Goal: Information Seeking & Learning: Learn about a topic

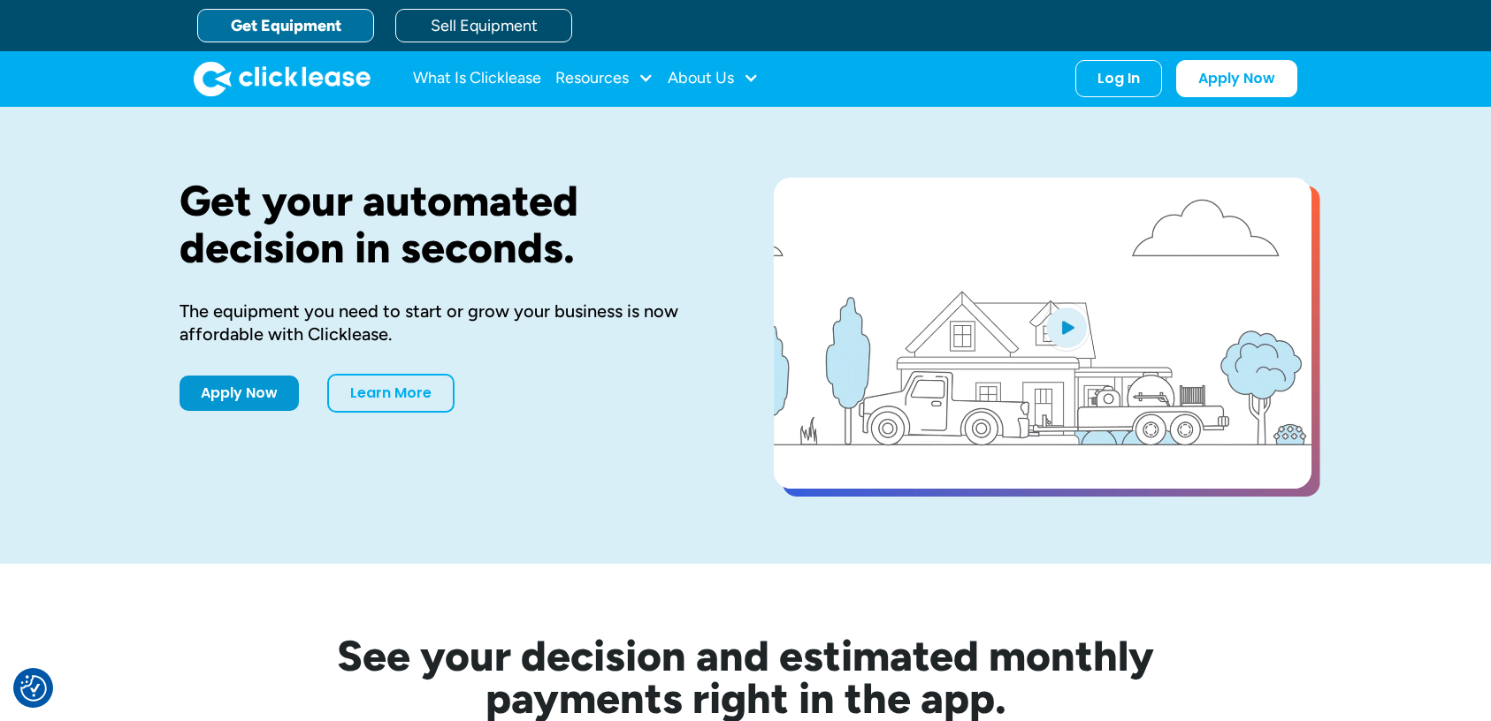
click at [333, 21] on link "Get Equipment" at bounding box center [285, 26] width 177 height 34
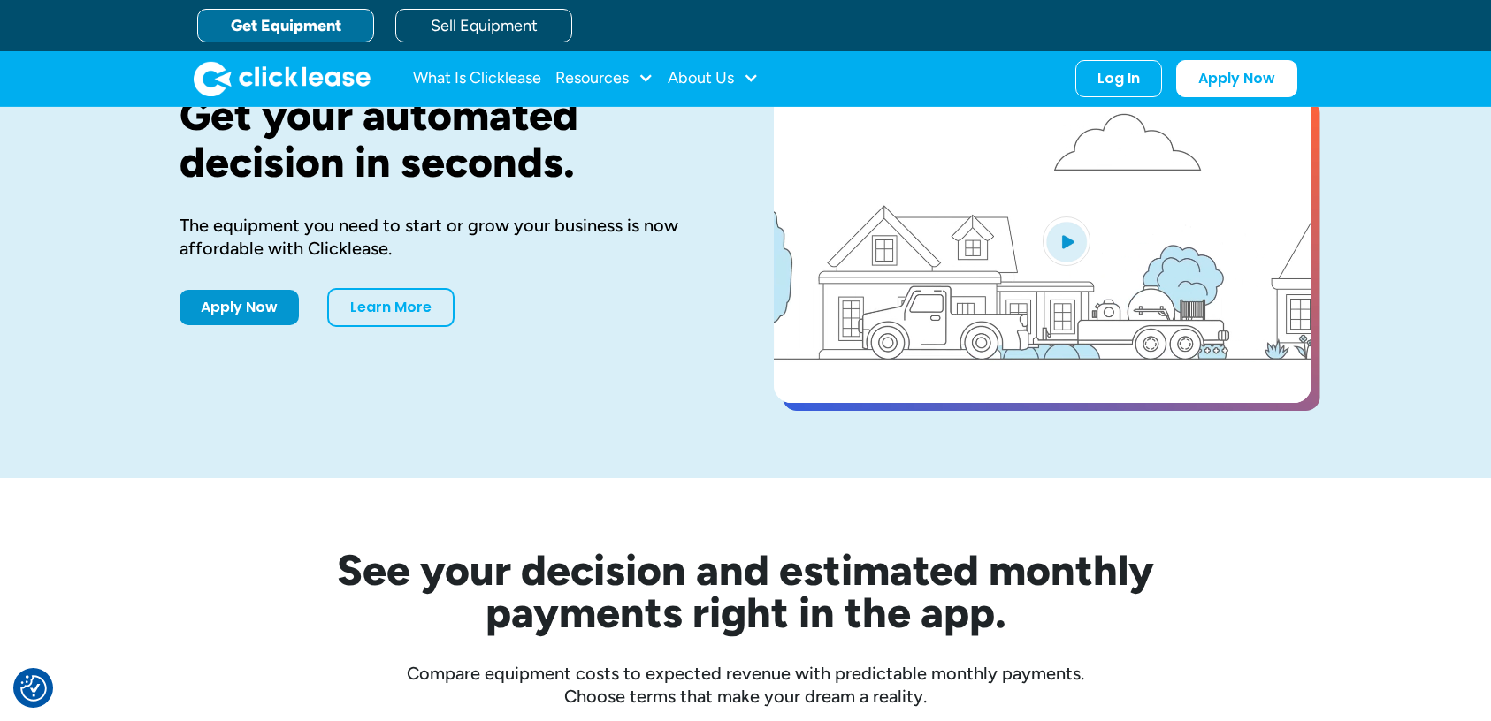
scroll to position [64, 0]
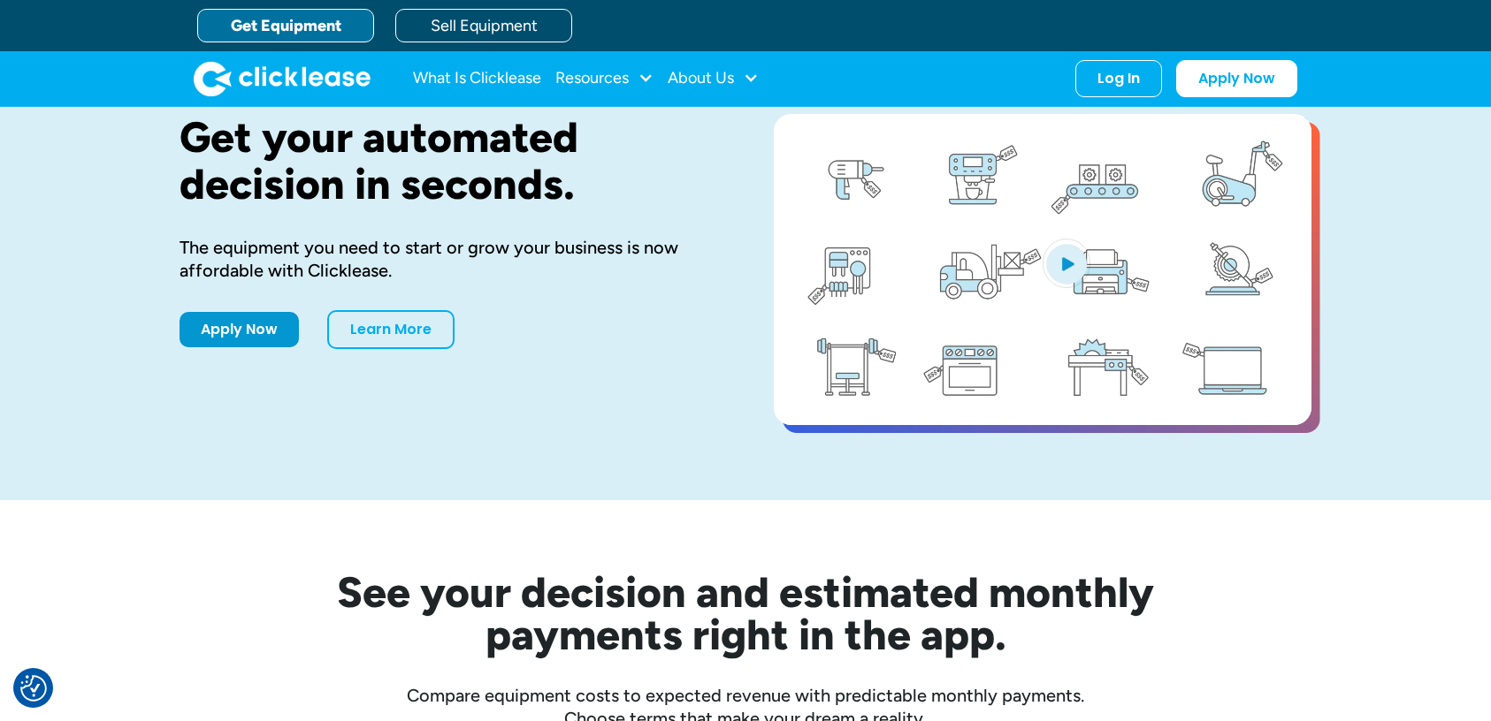
click at [1083, 261] on img "open lightbox" at bounding box center [1066, 264] width 48 height 50
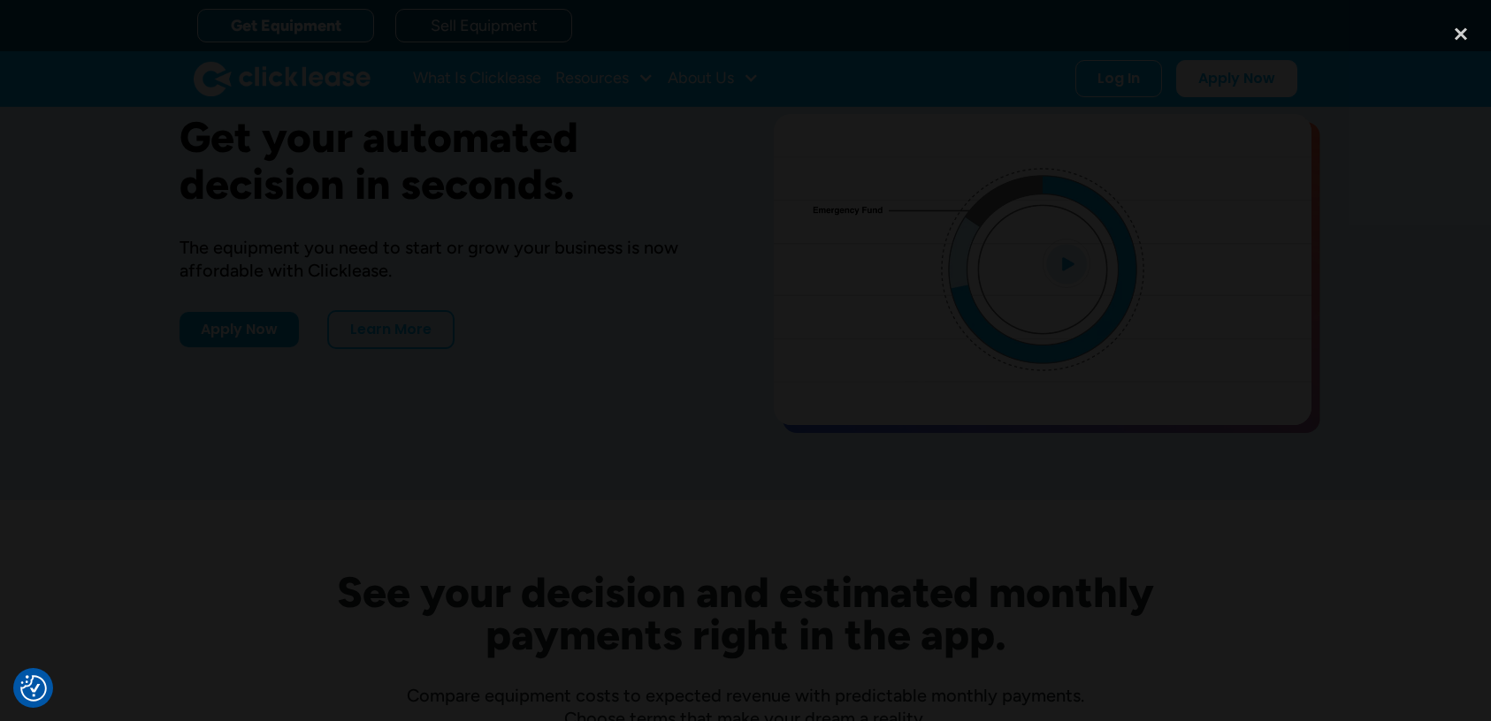
click at [1383, 543] on div at bounding box center [745, 360] width 1491 height 692
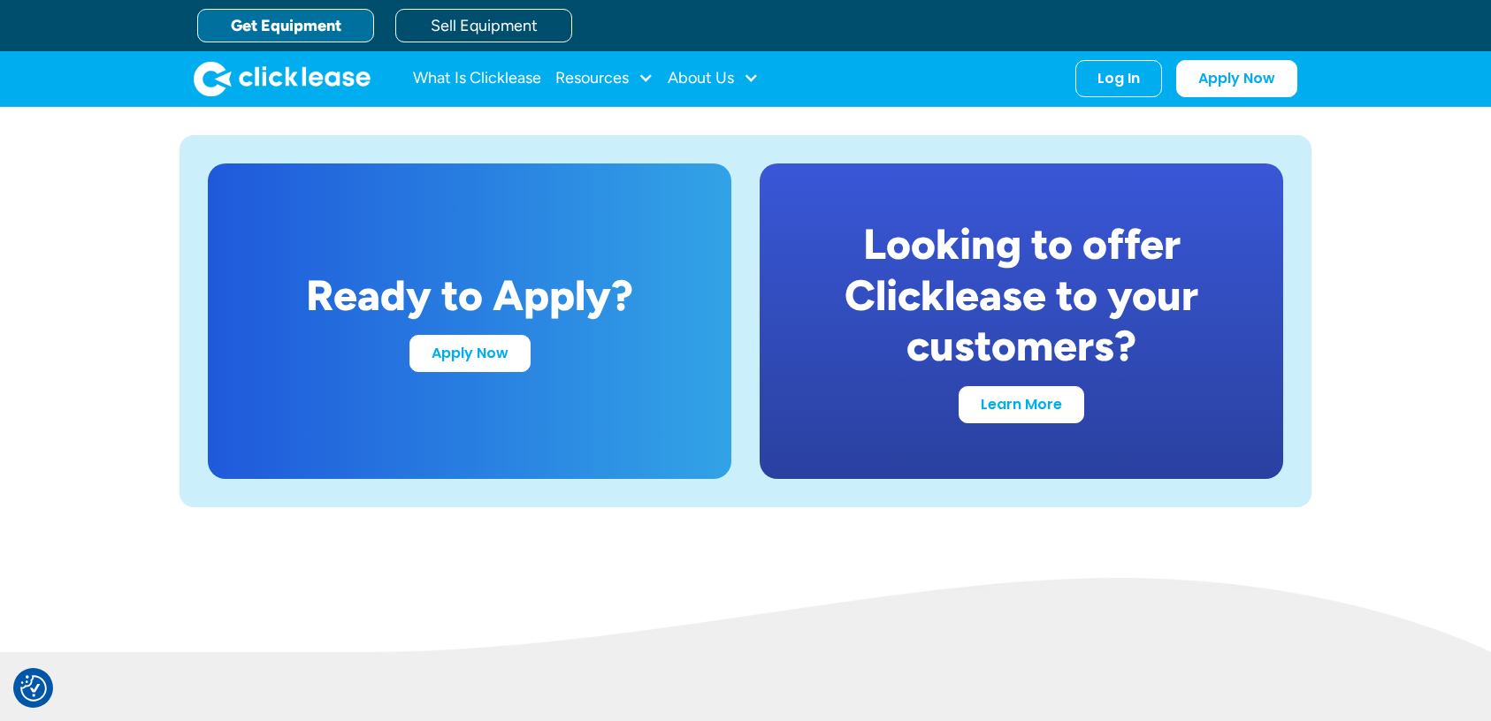
scroll to position [3381, 0]
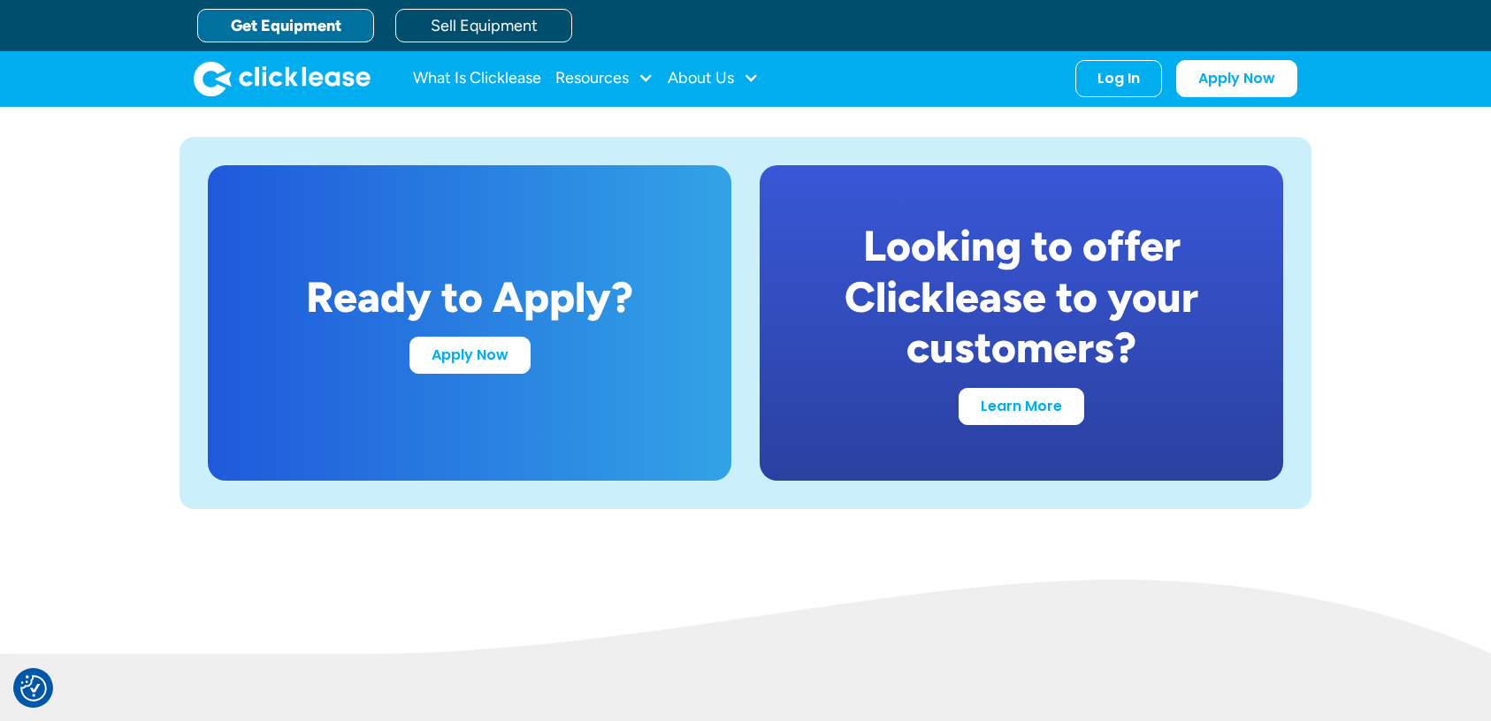
click at [534, 360] on div "Ready to Apply? Apply Now" at bounding box center [469, 323] width 523 height 316
click at [488, 355] on link "Apply Now" at bounding box center [469, 351] width 121 height 37
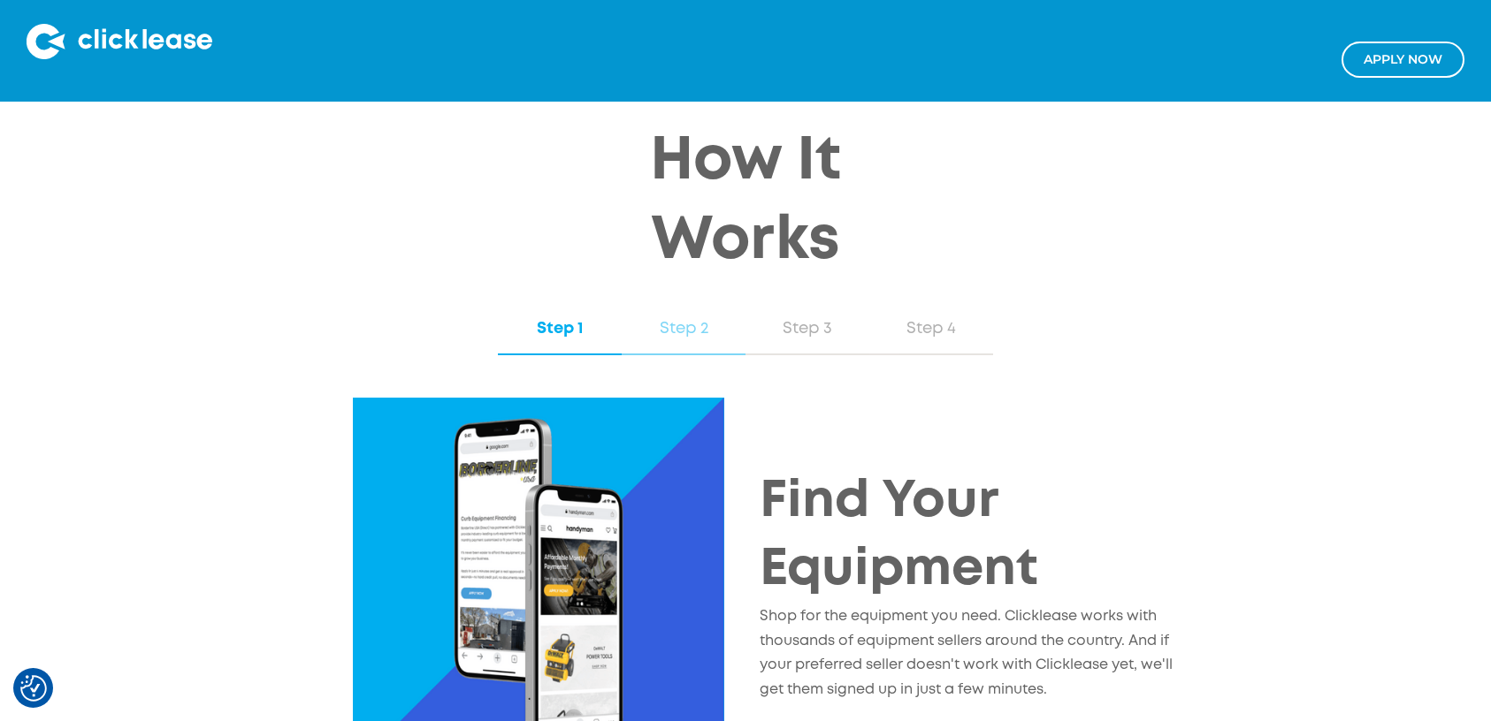
scroll to position [1608, 0]
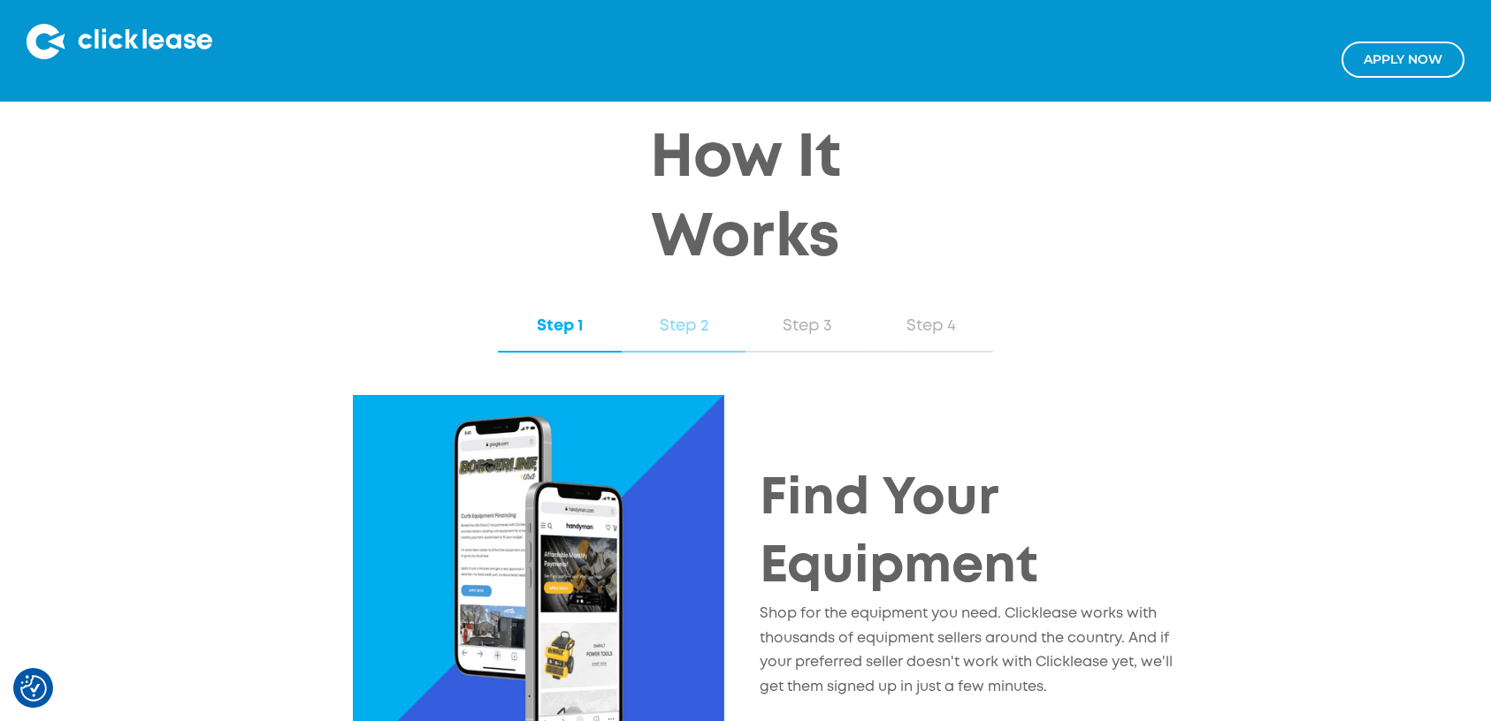
click at [690, 328] on div "Step 2" at bounding box center [683, 326] width 88 height 23
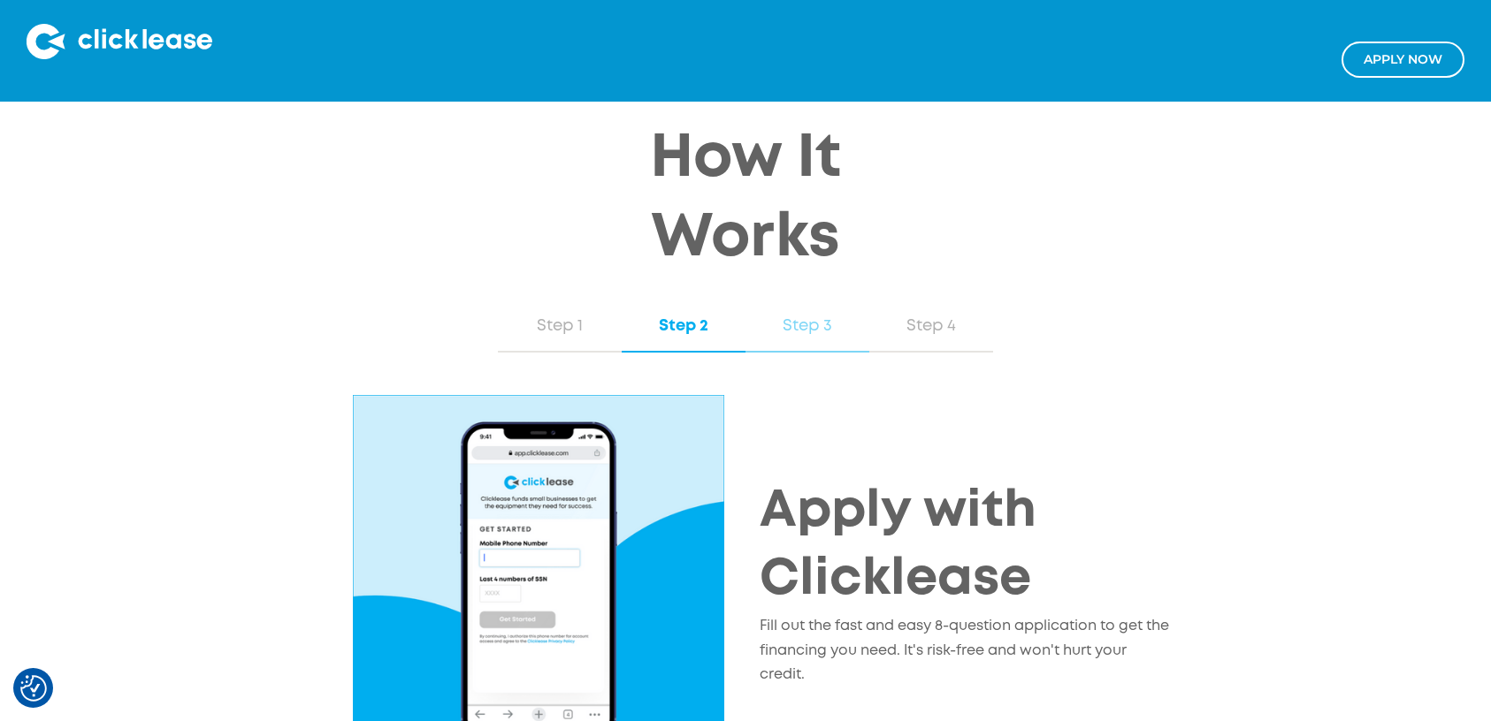
click at [782, 322] on div "Step 3" at bounding box center [807, 326] width 88 height 23
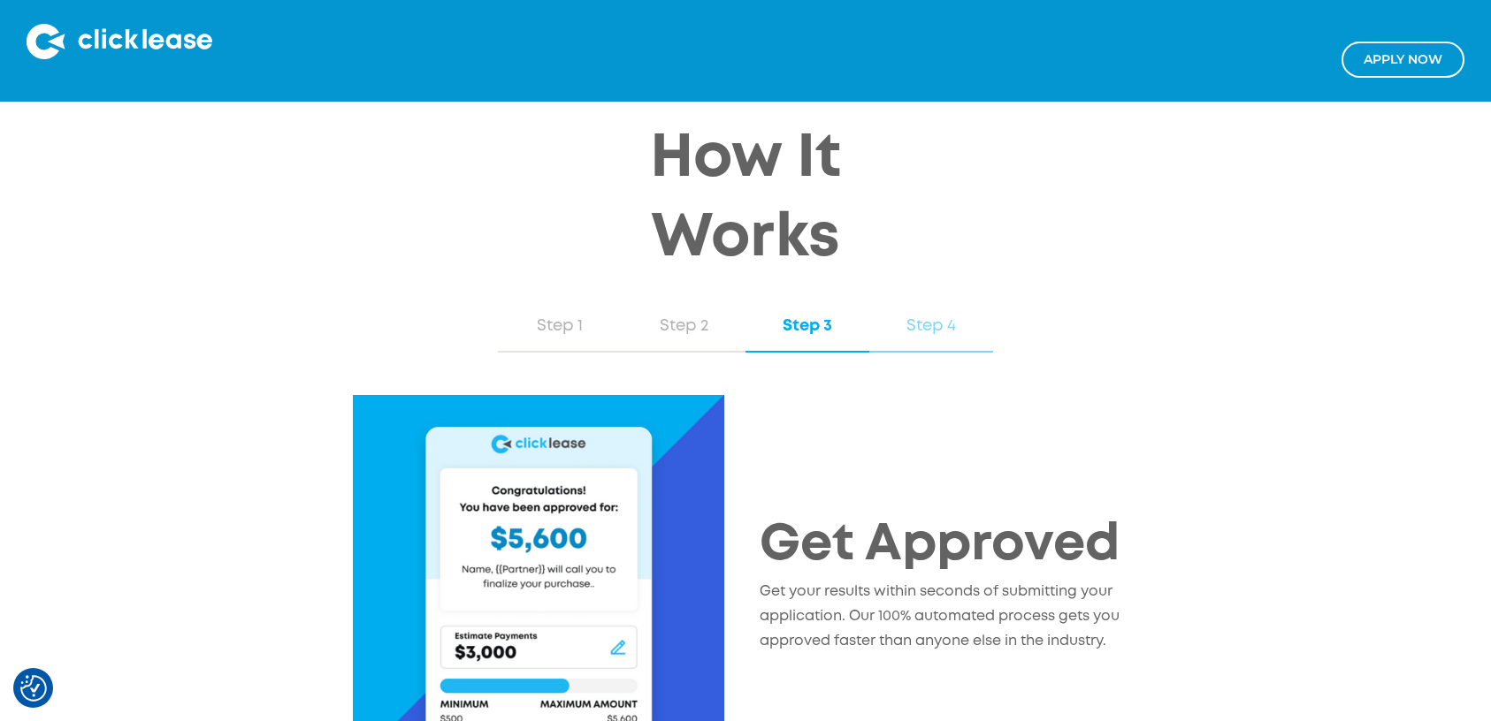
click at [893, 323] on div "Step 4" at bounding box center [931, 326] width 88 height 23
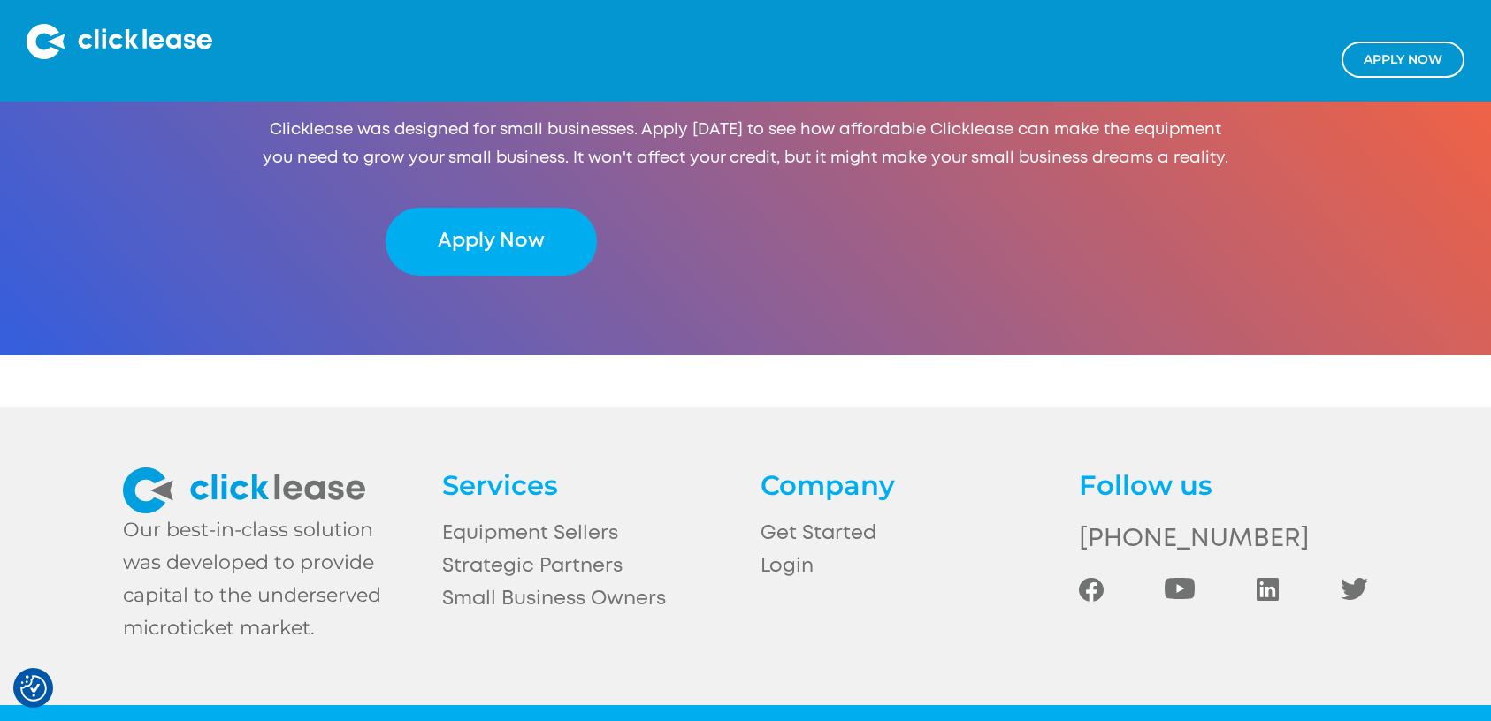
scroll to position [3784, 0]
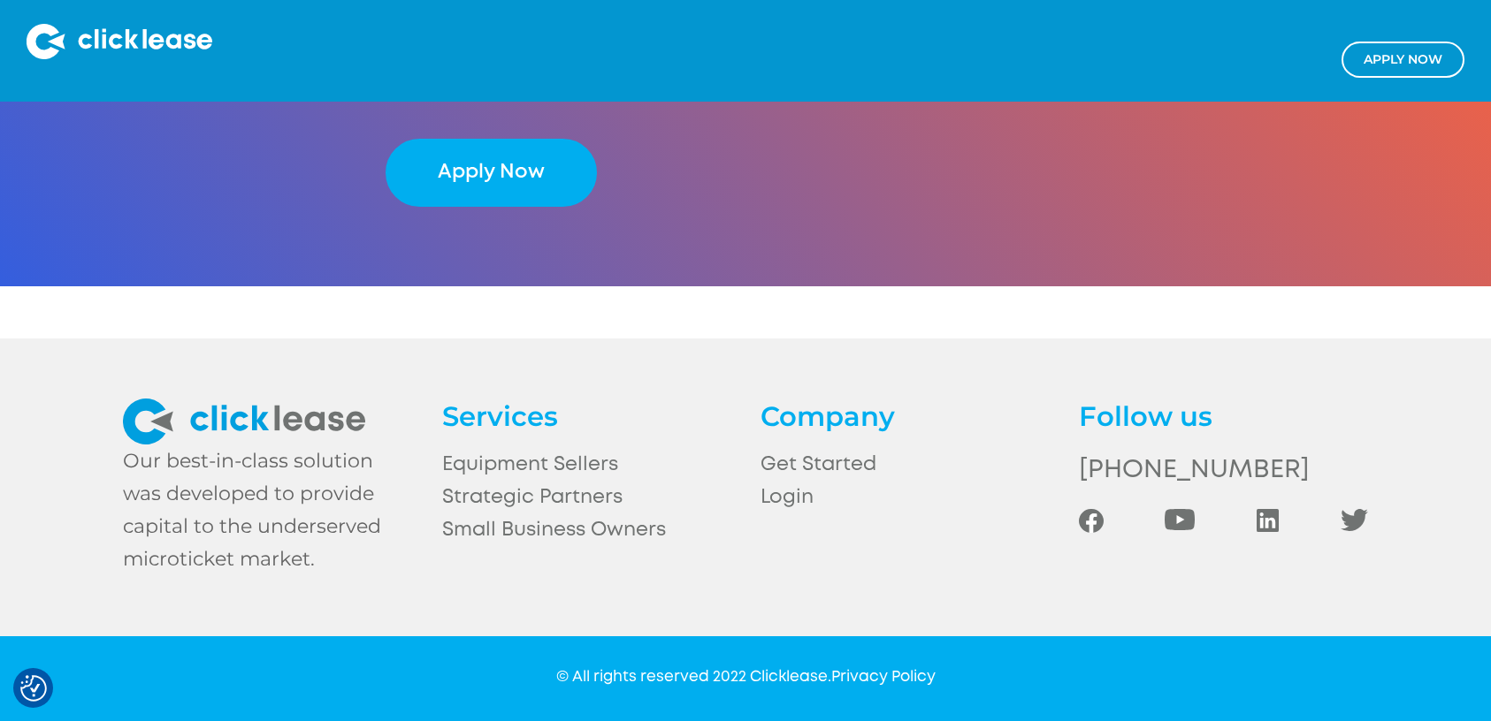
drag, startPoint x: 273, startPoint y: 499, endPoint x: 286, endPoint y: 491, distance: 15.5
click at [273, 499] on div "Our best-in-class solution was developed to provide capital to the underserved …" at bounding box center [267, 511] width 288 height 132
click at [599, 530] on link "Small Business Owners" at bounding box center [586, 531] width 288 height 33
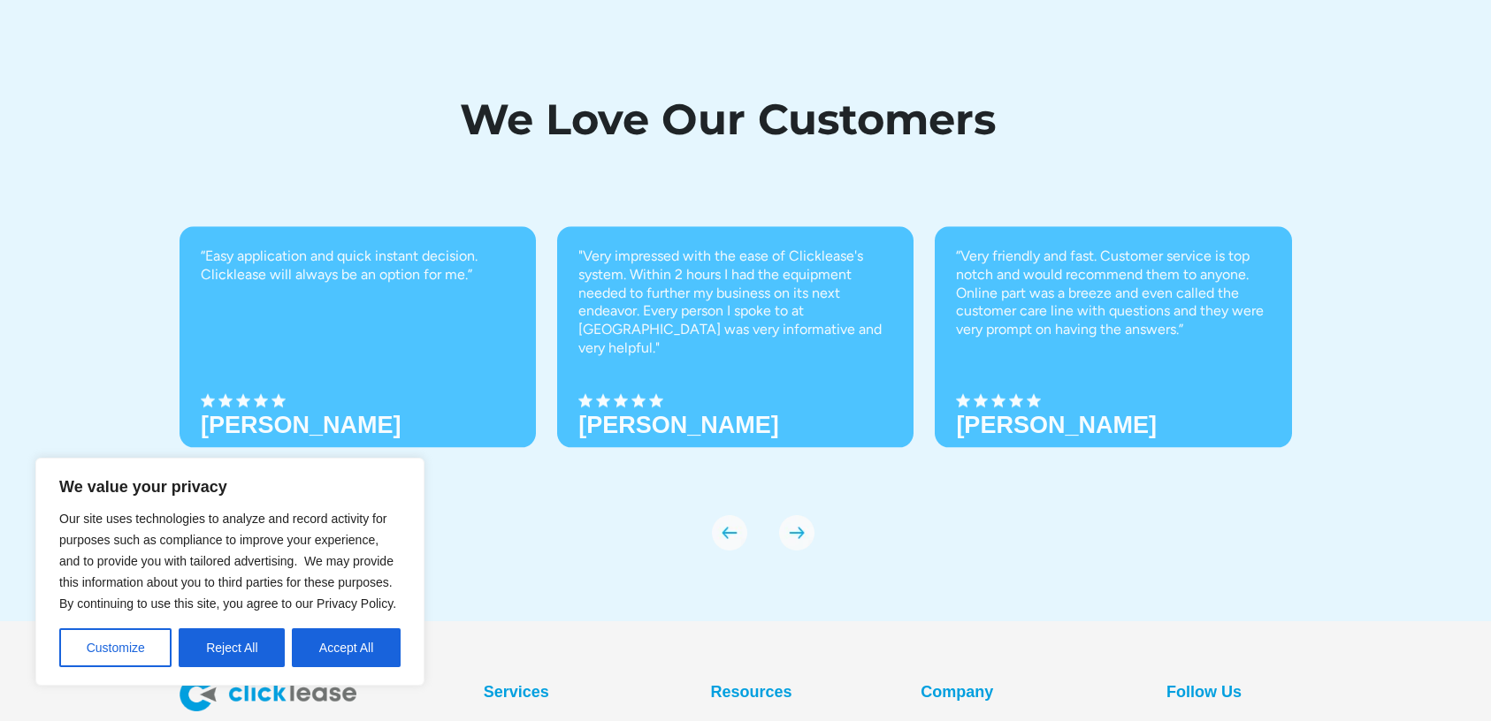
scroll to position [6271, 0]
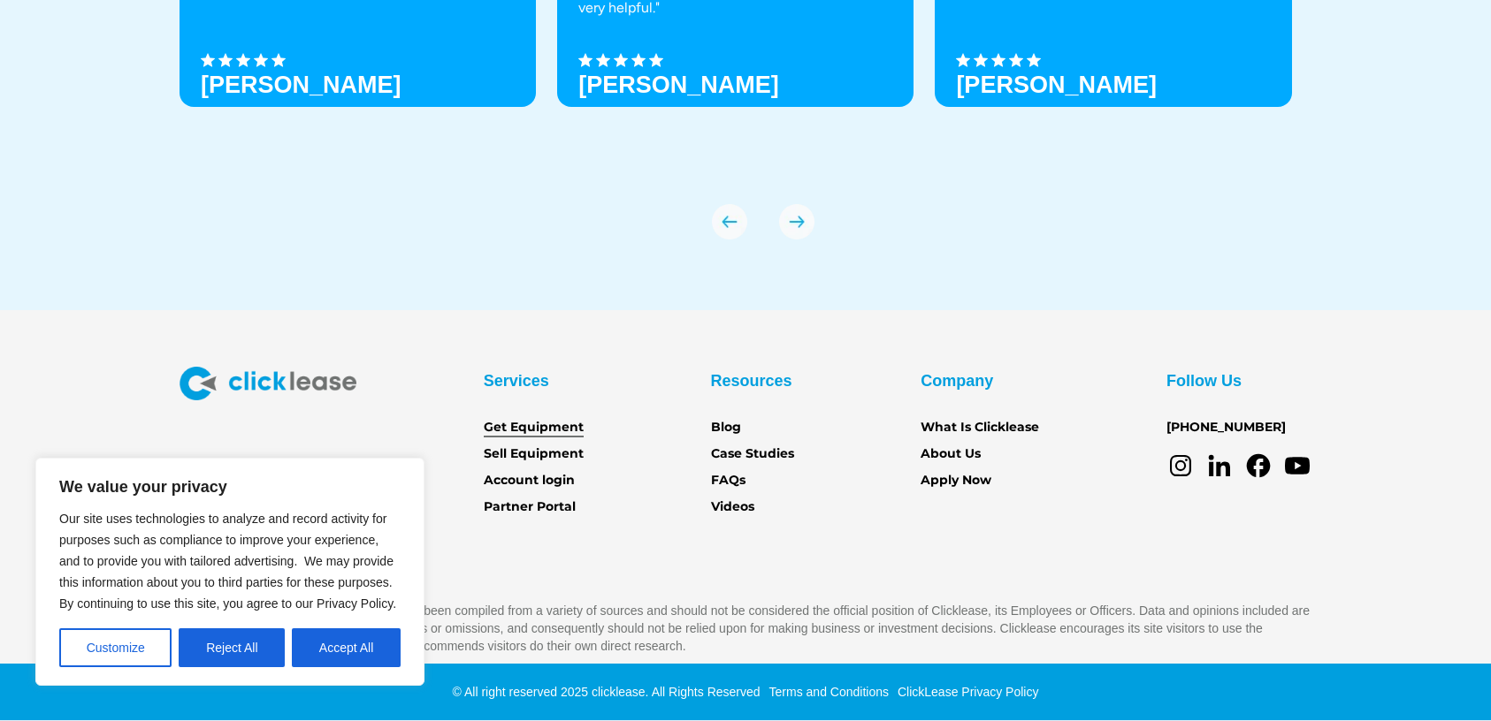
click at [556, 431] on link "Get Equipment" at bounding box center [534, 427] width 100 height 19
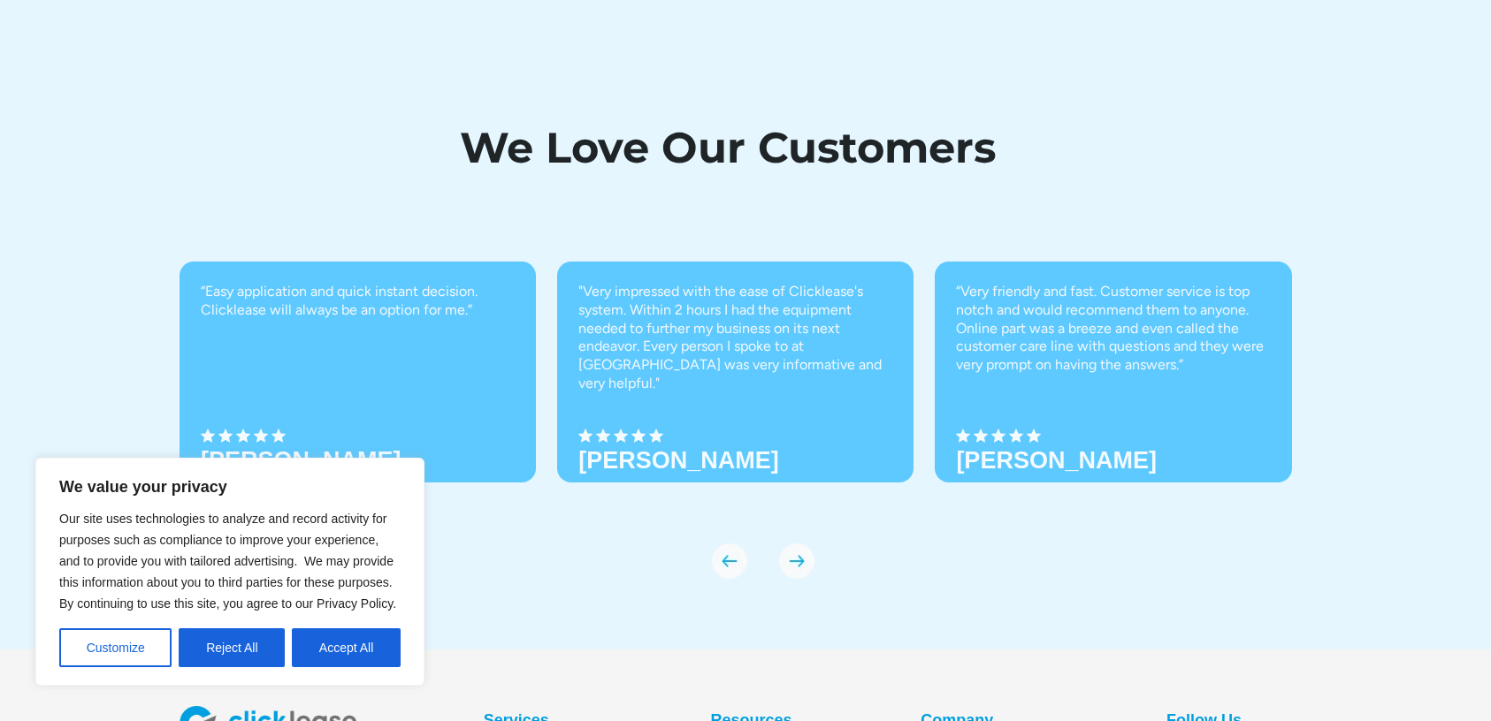
scroll to position [6271, 0]
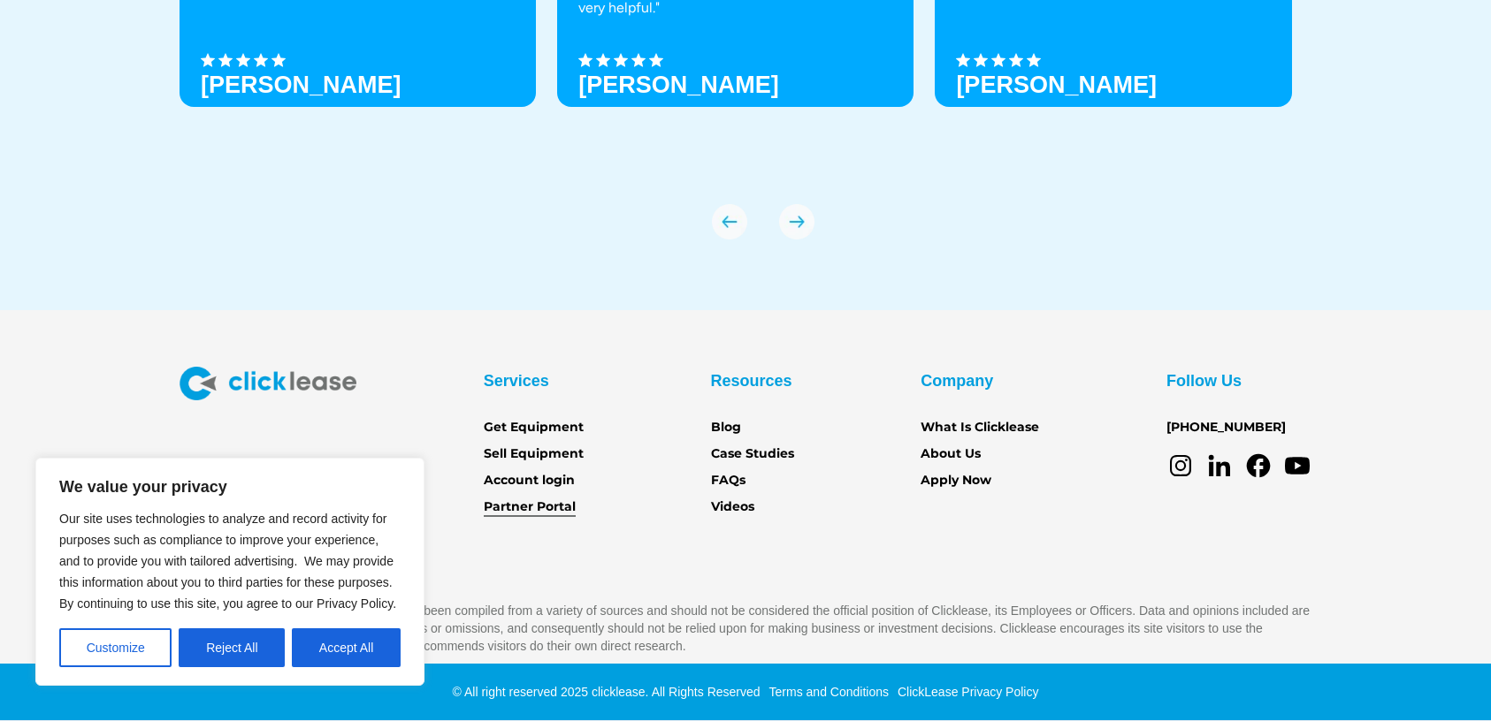
click at [545, 505] on link "Partner Portal" at bounding box center [530, 507] width 92 height 19
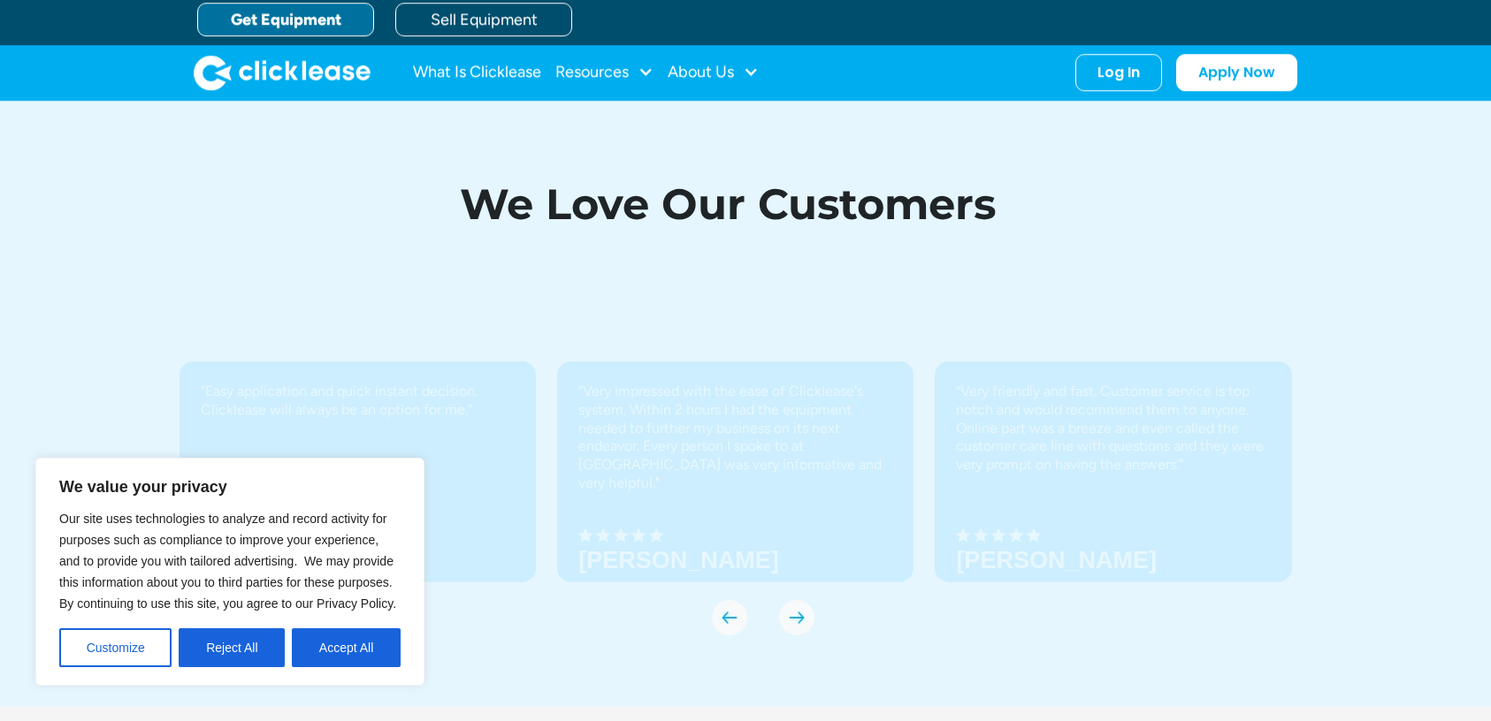
scroll to position [6271, 0]
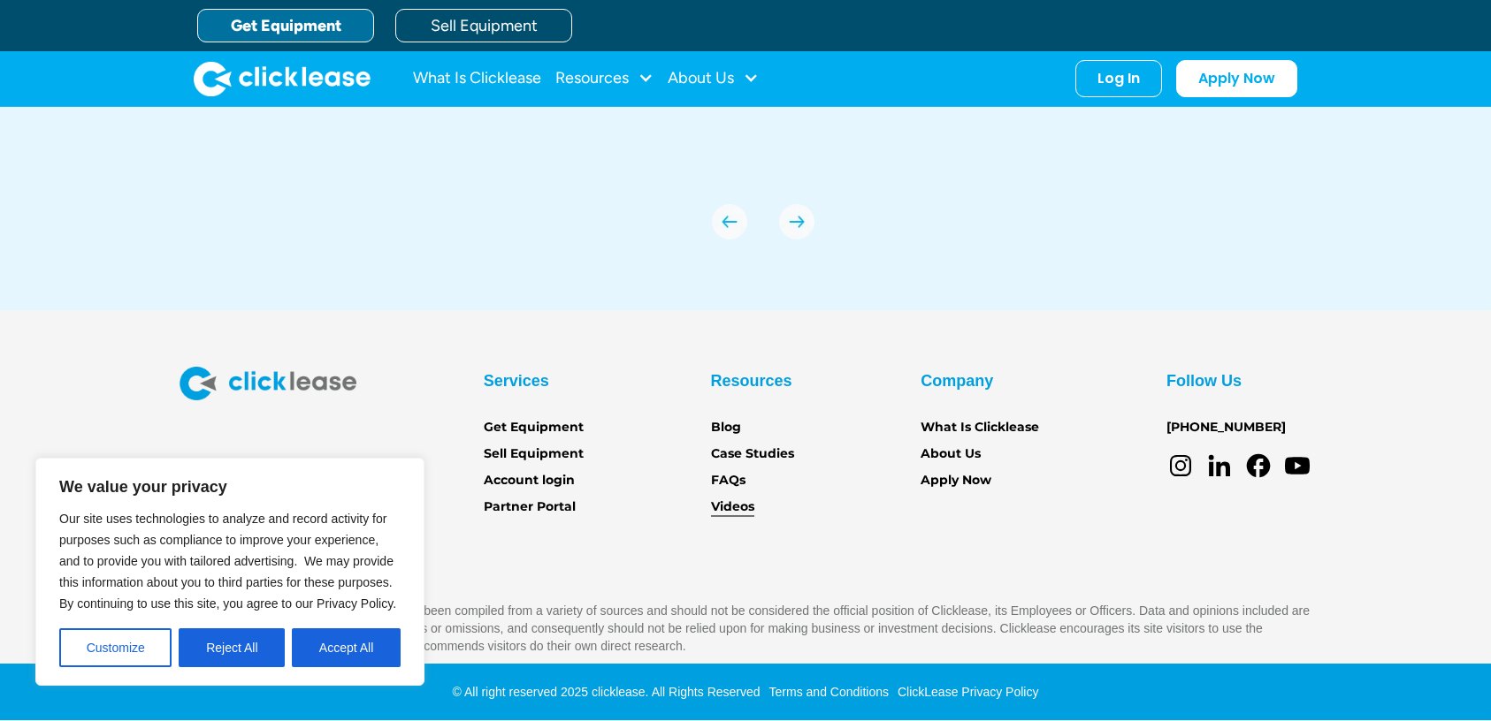
click at [735, 499] on link "Videos" at bounding box center [732, 507] width 43 height 19
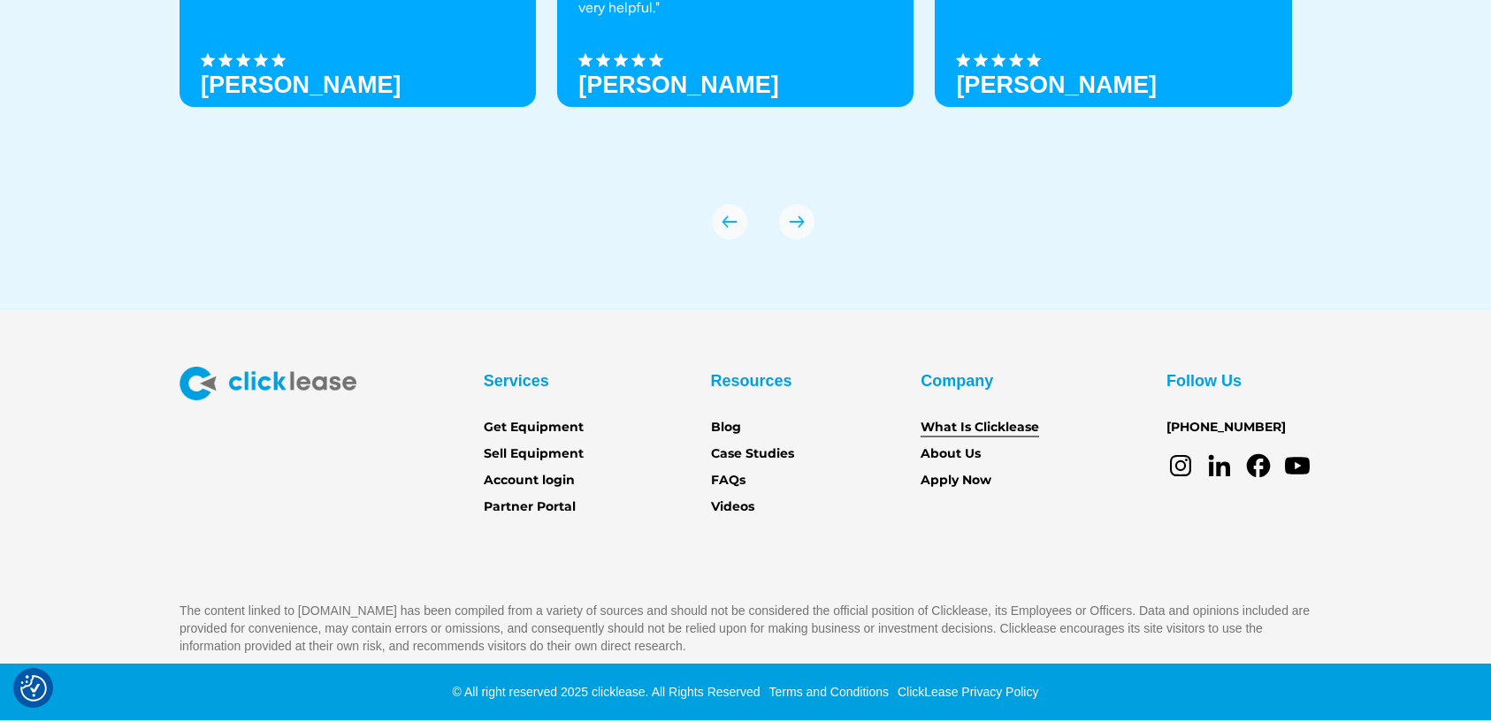
click at [983, 431] on link "What Is Clicklease" at bounding box center [979, 427] width 118 height 19
click at [965, 446] on link "About Us" at bounding box center [950, 454] width 60 height 19
click at [728, 431] on link "Blog" at bounding box center [726, 427] width 30 height 19
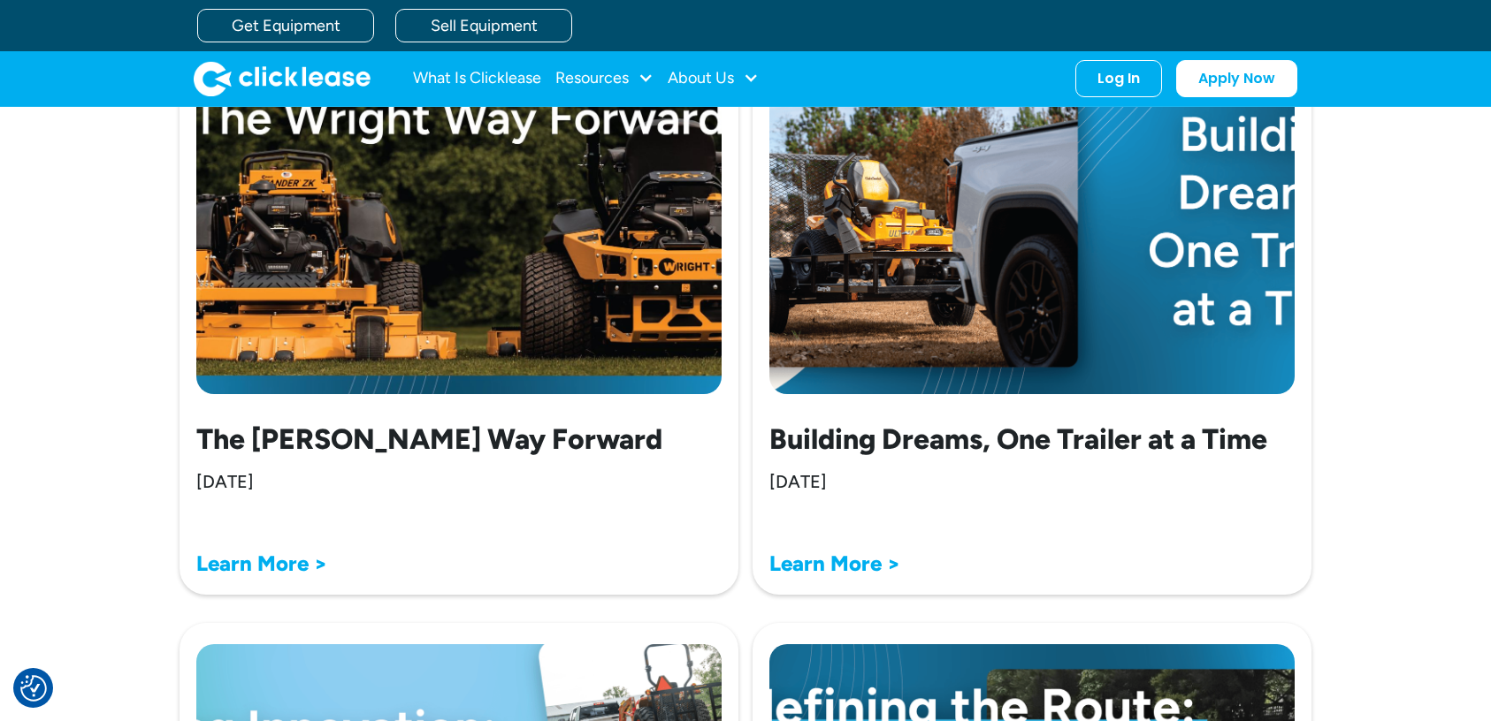
scroll to position [1389, 0]
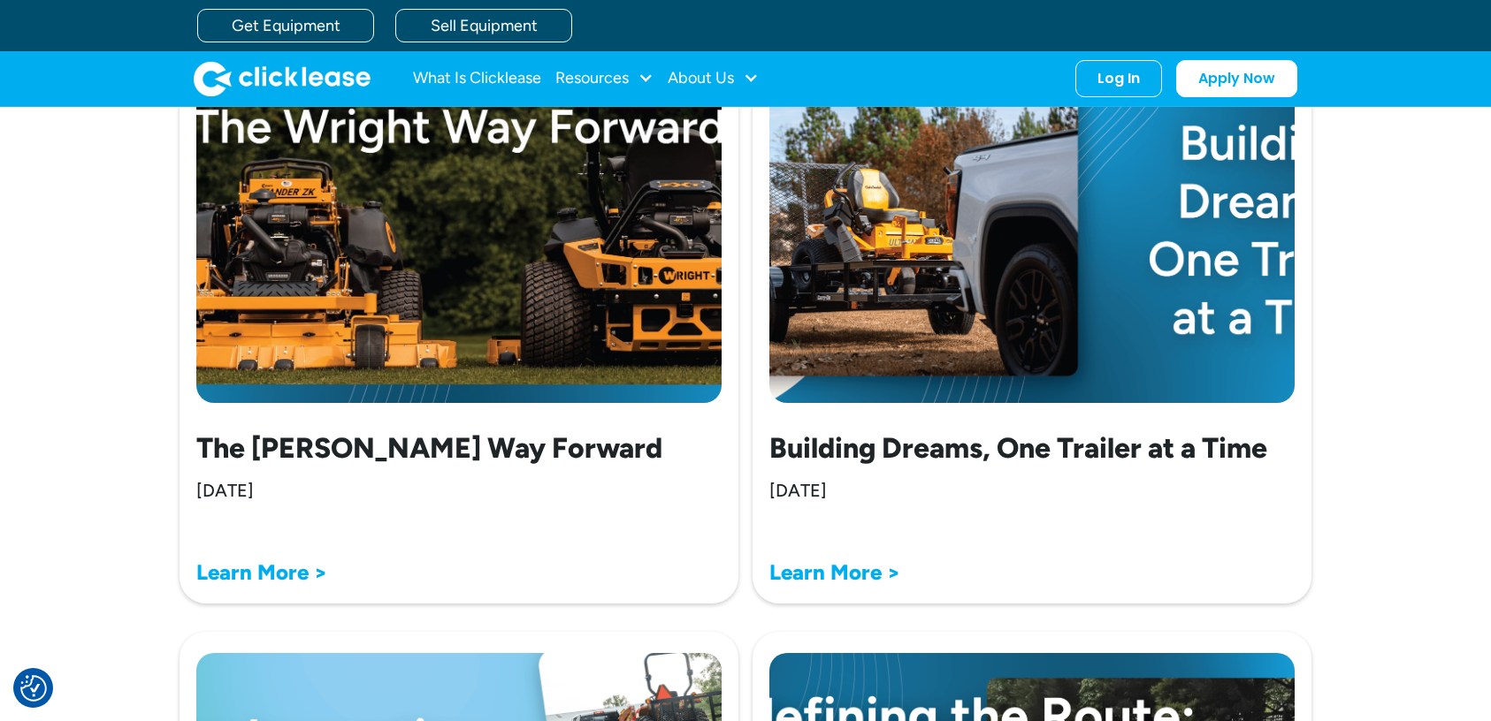
click at [958, 301] on img at bounding box center [1031, 227] width 525 height 354
click at [855, 569] on strong "Learn More >" at bounding box center [834, 573] width 131 height 26
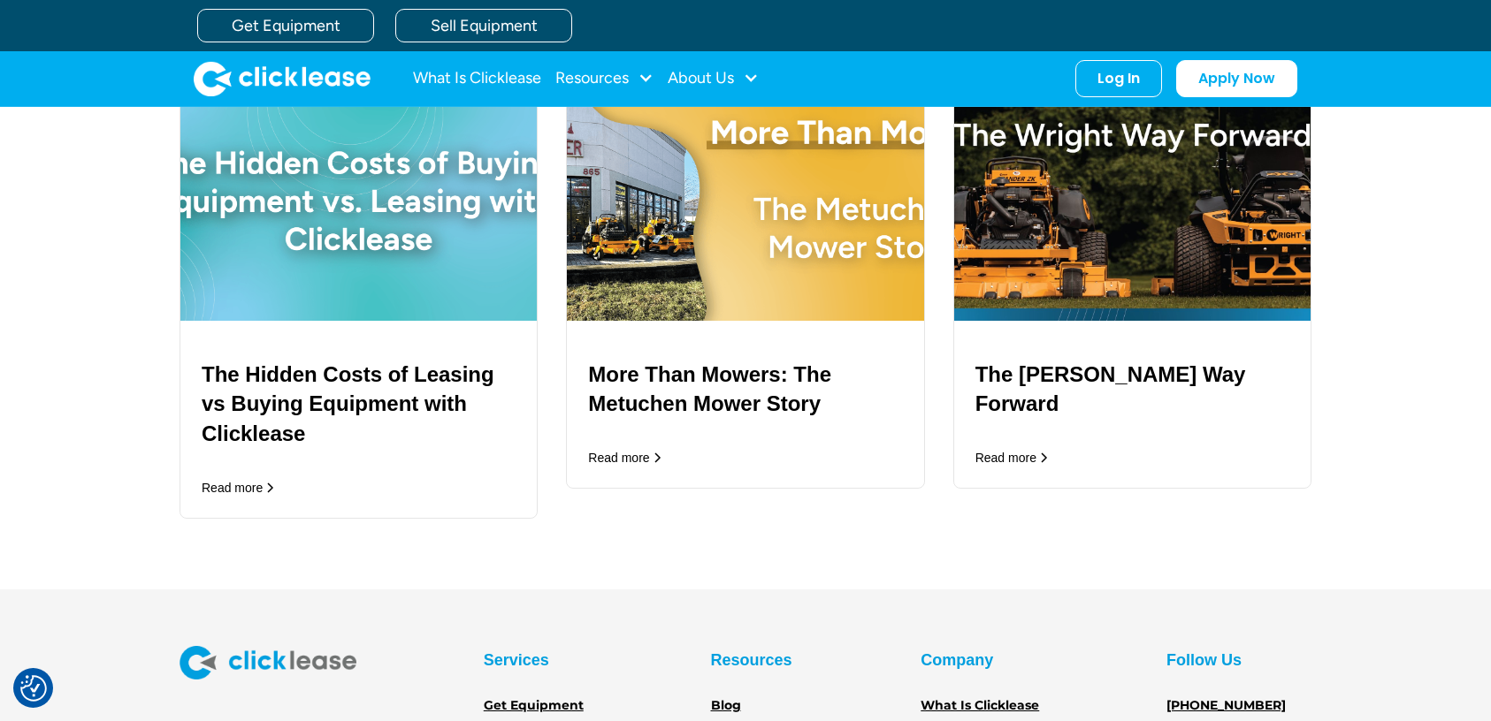
scroll to position [2535, 0]
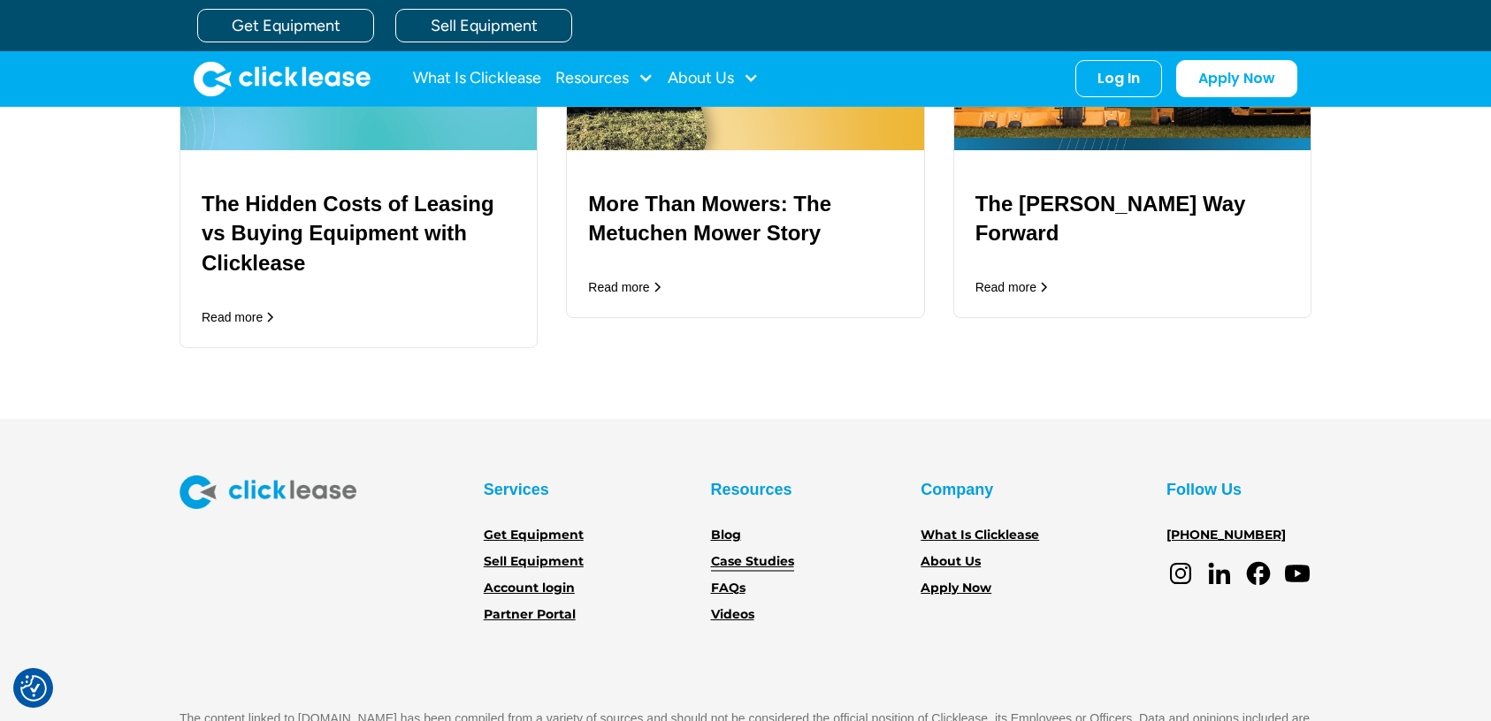
click at [751, 553] on link "Case Studies" at bounding box center [752, 562] width 83 height 19
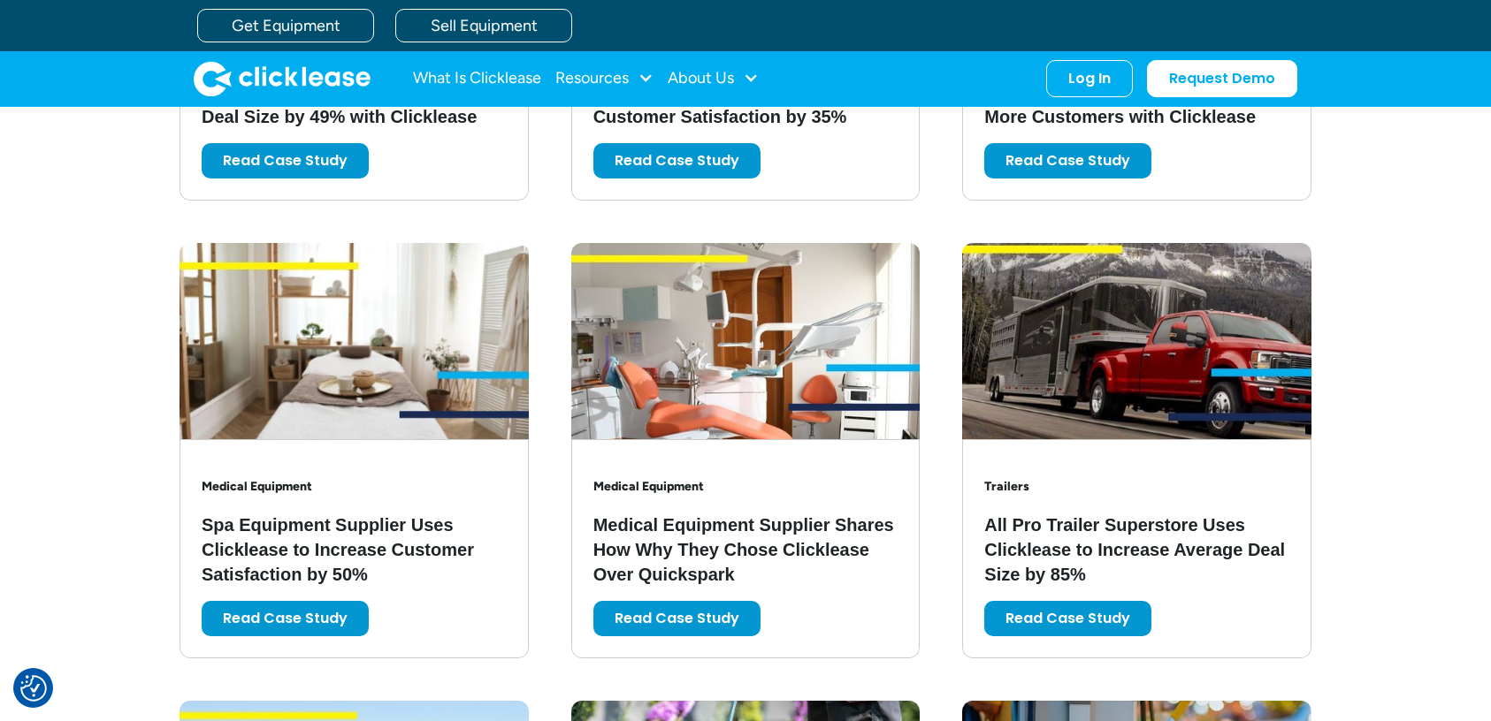
scroll to position [1561, 0]
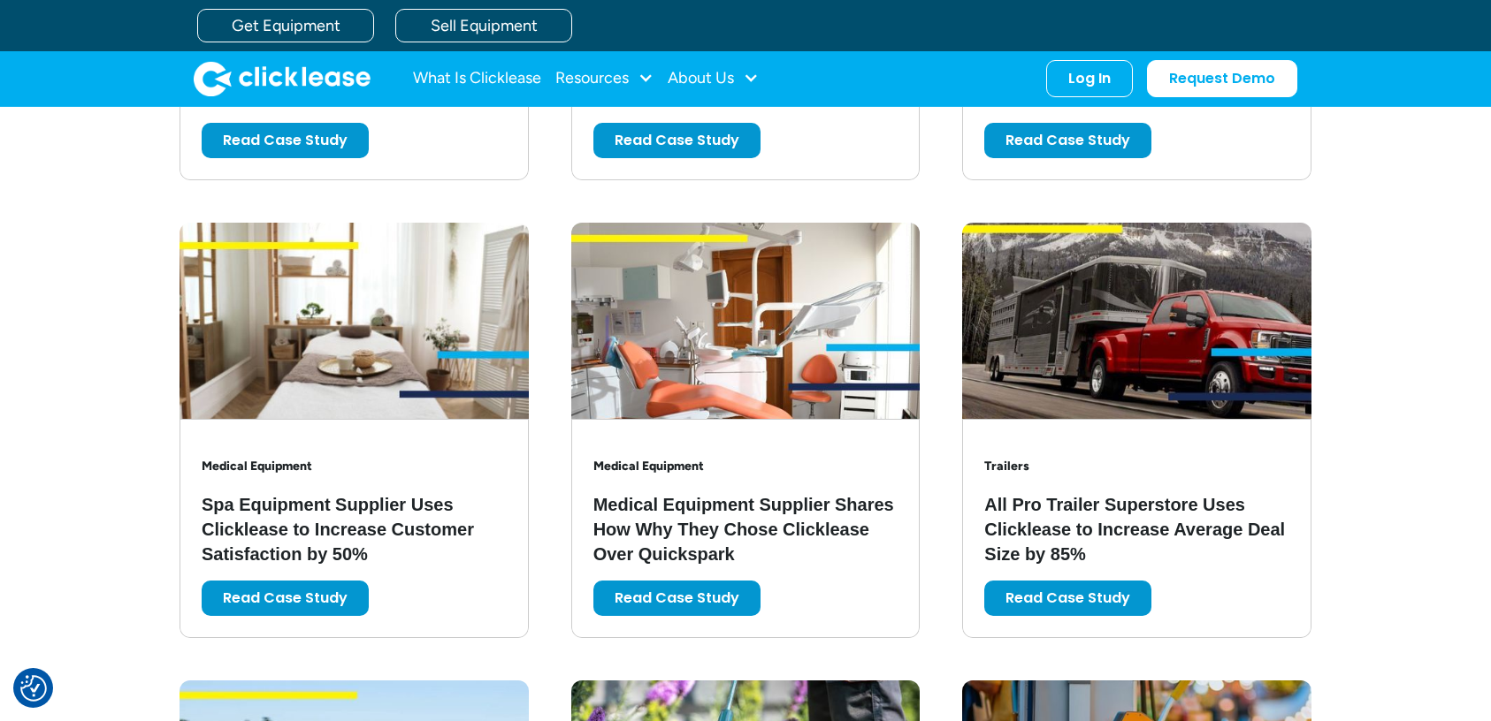
click at [1064, 482] on div "Trailers All Pro Trailer Superstore Uses Clicklease to Increase Average Deal Si…" at bounding box center [1136, 511] width 305 height 140
click at [1101, 606] on link "Read Case Study" at bounding box center [1067, 594] width 167 height 35
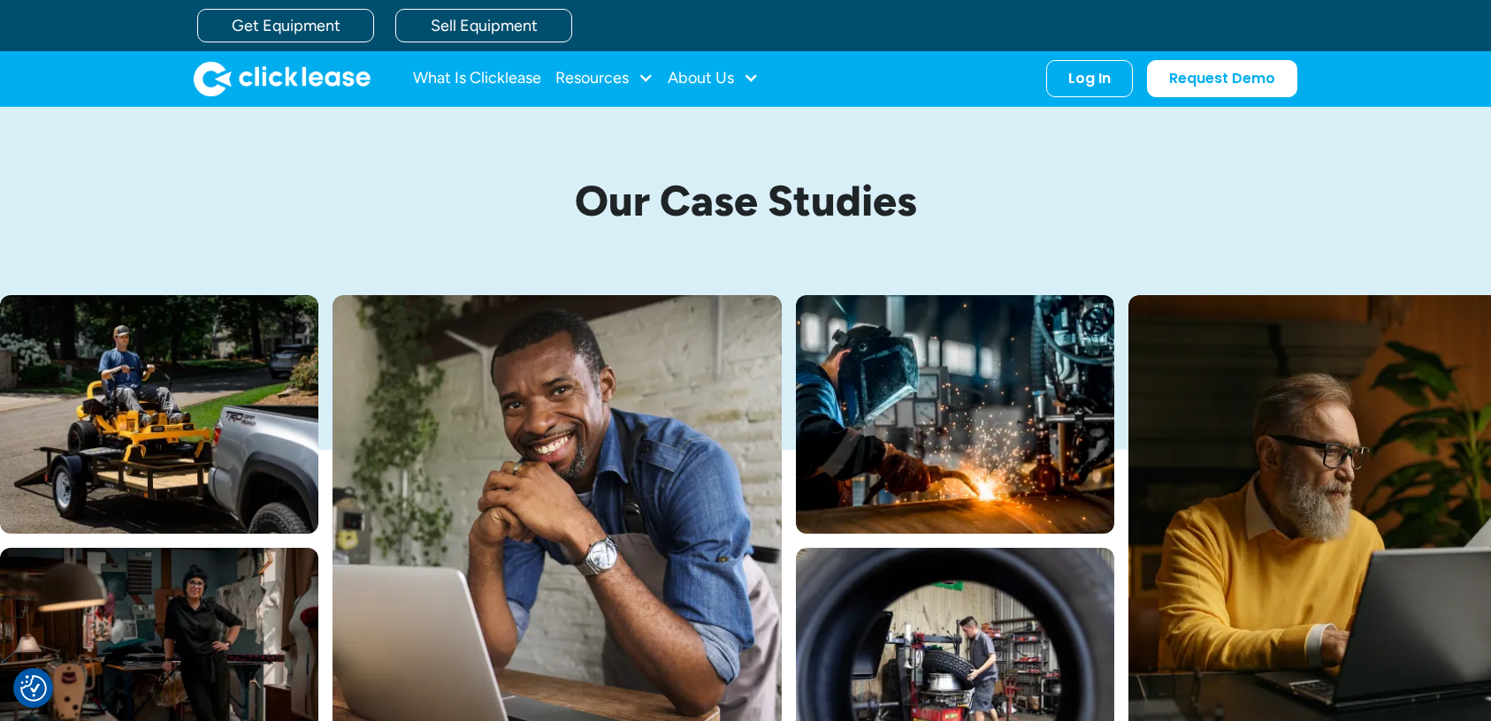
scroll to position [1561, 0]
